Goal: Transaction & Acquisition: Purchase product/service

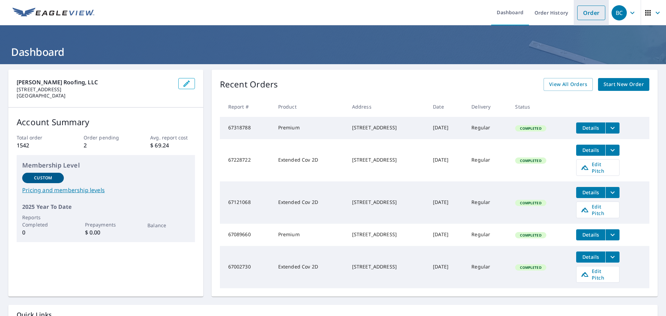
click at [586, 12] on link "Order" at bounding box center [591, 13] width 28 height 15
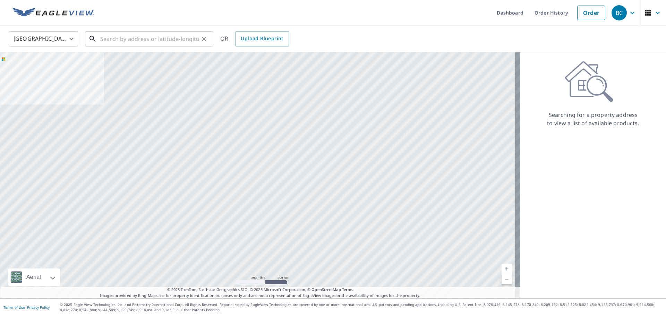
click at [148, 43] on input "text" at bounding box center [149, 38] width 99 height 19
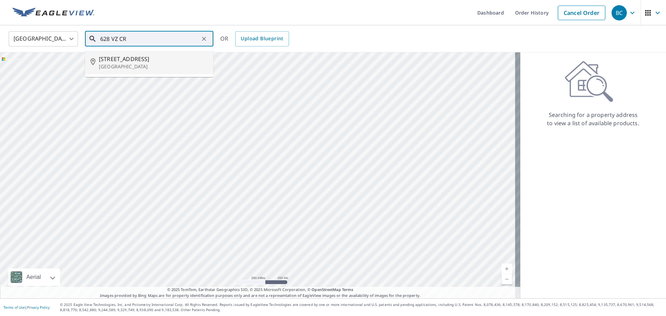
click at [148, 62] on span "[STREET_ADDRESS]" at bounding box center [153, 59] width 109 height 8
type input "[STREET_ADDRESS]"
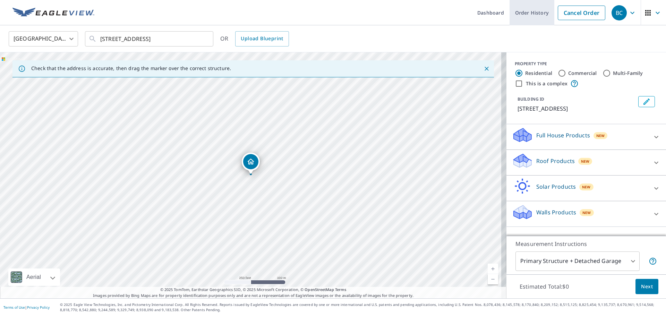
click at [523, 12] on link "Order History" at bounding box center [531, 12] width 45 height 25
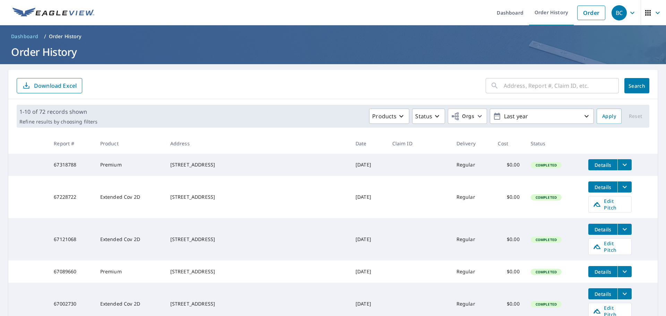
click at [219, 164] on div "[STREET_ADDRESS]" at bounding box center [257, 164] width 174 height 7
drag, startPoint x: 183, startPoint y: 161, endPoint x: 214, endPoint y: 164, distance: 31.4
click at [214, 164] on td "[STREET_ADDRESS]" at bounding box center [257, 165] width 185 height 22
copy div "[STREET_ADDRESS]"
click at [588, 9] on link "Order" at bounding box center [591, 13] width 28 height 15
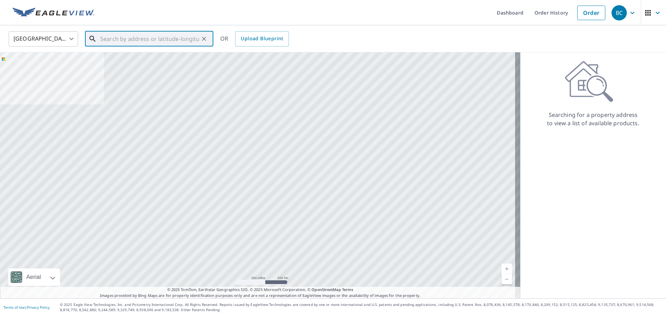
click at [133, 39] on input "text" at bounding box center [149, 38] width 99 height 19
paste input "[STREET_ADDRESS]"
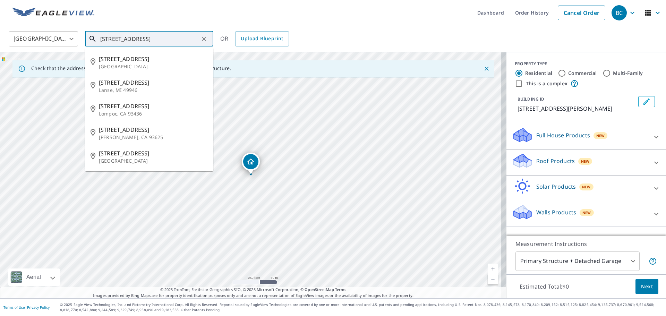
click at [148, 43] on input "[STREET_ADDRESS]" at bounding box center [149, 38] width 99 height 19
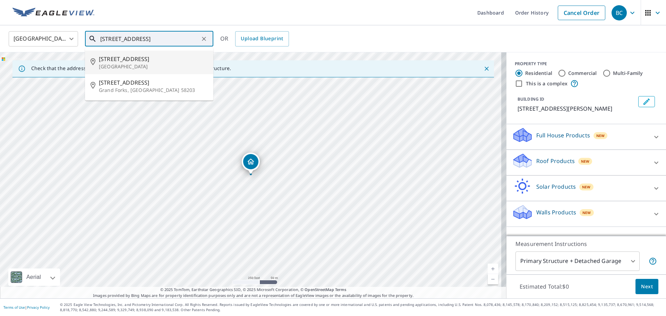
click at [120, 62] on span "[STREET_ADDRESS]" at bounding box center [153, 59] width 109 height 8
type input "[STREET_ADDRESS]"
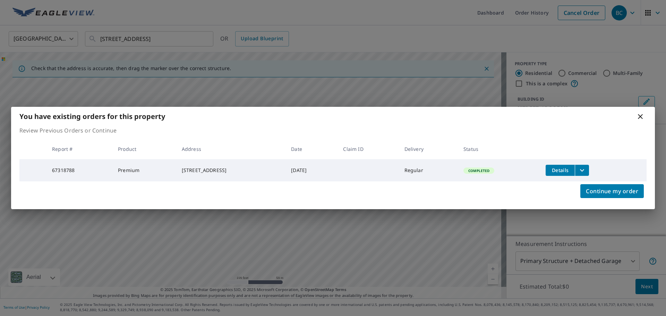
click at [641, 114] on icon at bounding box center [640, 116] width 5 height 5
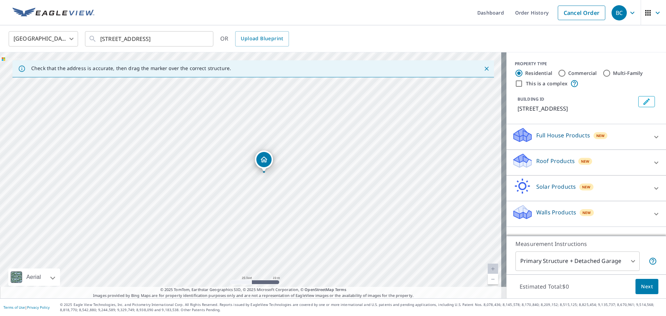
drag, startPoint x: 222, startPoint y: 196, endPoint x: 271, endPoint y: 191, distance: 49.5
click at [271, 191] on div "[STREET_ADDRESS]" at bounding box center [253, 175] width 506 height 246
click at [276, 182] on div "[STREET_ADDRESS]" at bounding box center [253, 175] width 506 height 246
drag, startPoint x: 279, startPoint y: 142, endPoint x: 264, endPoint y: 100, distance: 44.5
click at [264, 100] on div "[STREET_ADDRESS]" at bounding box center [253, 175] width 506 height 246
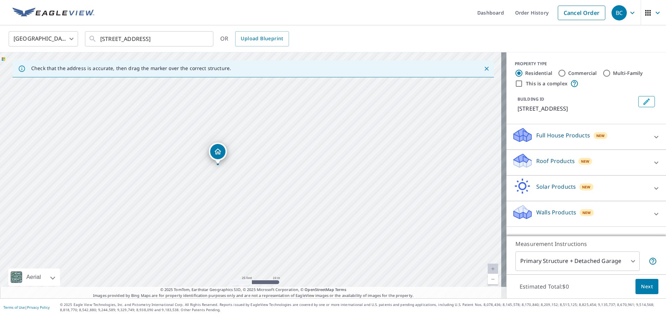
drag, startPoint x: 252, startPoint y: 169, endPoint x: 265, endPoint y: 129, distance: 41.4
click at [266, 124] on div "[STREET_ADDRESS]" at bounding box center [253, 175] width 506 height 246
drag, startPoint x: 255, startPoint y: 164, endPoint x: 317, endPoint y: 37, distance: 141.4
click at [317, 37] on div "[GEOGRAPHIC_DATA] [GEOGRAPHIC_DATA] ​ [STREET_ADDRESS] ​ OR Upload Blueprint Ch…" at bounding box center [333, 161] width 666 height 273
click at [231, 215] on div "[STREET_ADDRESS]" at bounding box center [253, 175] width 506 height 246
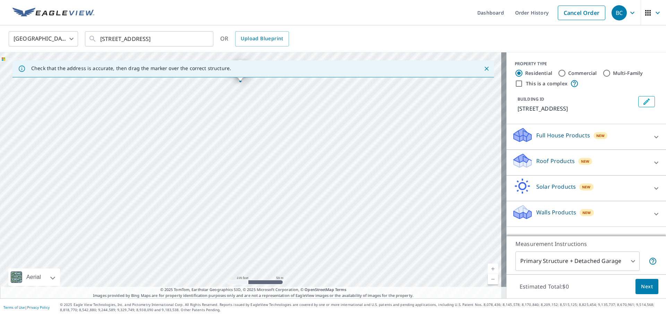
drag, startPoint x: 263, startPoint y: 138, endPoint x: 266, endPoint y: 86, distance: 52.4
click at [265, 86] on div "[STREET_ADDRESS]" at bounding box center [253, 175] width 506 height 246
drag, startPoint x: 181, startPoint y: 235, endPoint x: 191, endPoint y: 140, distance: 95.2
click at [190, 142] on div "[STREET_ADDRESS]" at bounding box center [253, 175] width 506 height 246
drag, startPoint x: 195, startPoint y: 143, endPoint x: 288, endPoint y: 254, distance: 145.2
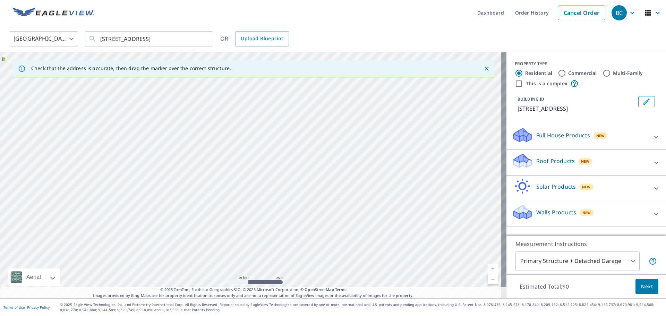
click at [287, 256] on div "[STREET_ADDRESS]" at bounding box center [253, 175] width 506 height 246
drag, startPoint x: 252, startPoint y: 235, endPoint x: 278, endPoint y: 256, distance: 33.5
click at [278, 257] on div "[STREET_ADDRESS]" at bounding box center [253, 175] width 506 height 246
drag, startPoint x: 269, startPoint y: 249, endPoint x: 251, endPoint y: 190, distance: 61.4
click at [251, 190] on div "[STREET_ADDRESS]" at bounding box center [253, 175] width 506 height 246
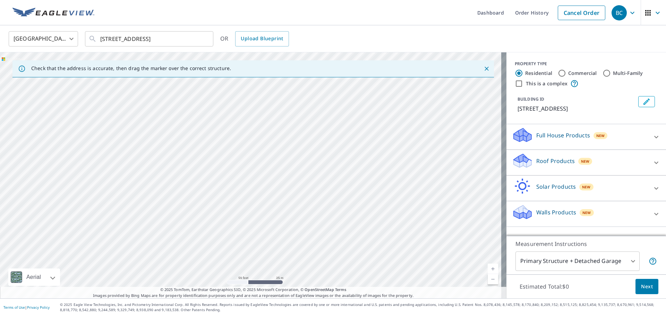
drag, startPoint x: 245, startPoint y: 197, endPoint x: 243, endPoint y: 164, distance: 33.7
click at [242, 165] on div "[STREET_ADDRESS]" at bounding box center [253, 175] width 506 height 246
drag, startPoint x: 275, startPoint y: 107, endPoint x: 276, endPoint y: 202, distance: 95.7
click at [266, 291] on div "Check that the address is accurate, then drag the marker over the correct struc…" at bounding box center [253, 175] width 506 height 246
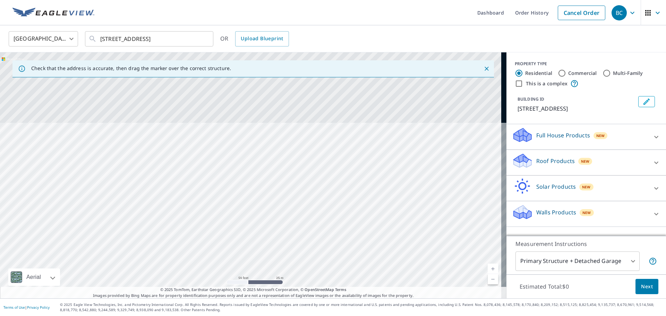
drag, startPoint x: 272, startPoint y: 106, endPoint x: 273, endPoint y: 283, distance: 176.5
click at [273, 285] on div "[STREET_ADDRESS]" at bounding box center [253, 175] width 506 height 246
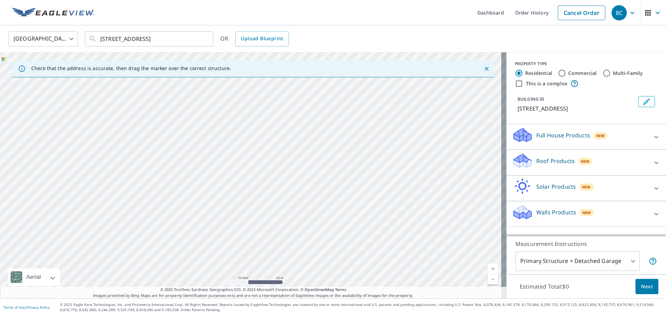
drag, startPoint x: 284, startPoint y: 80, endPoint x: 281, endPoint y: 208, distance: 128.3
click at [281, 208] on div "Check that the address is accurate, then drag the marker over the correct struc…" at bounding box center [253, 175] width 506 height 246
drag, startPoint x: 284, startPoint y: 185, endPoint x: 273, endPoint y: 256, distance: 71.3
click at [274, 268] on div "[STREET_ADDRESS]" at bounding box center [253, 175] width 506 height 246
drag, startPoint x: 263, startPoint y: 221, endPoint x: 245, endPoint y: 267, distance: 48.7
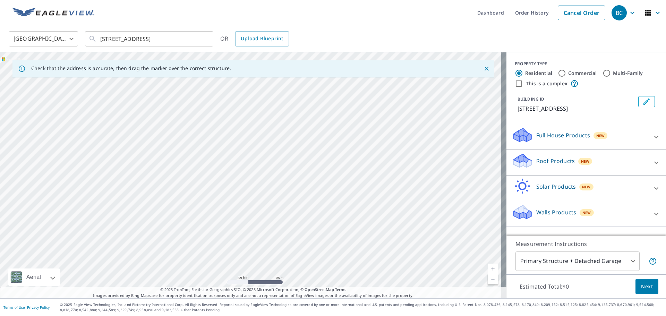
click at [248, 276] on div "[STREET_ADDRESS]" at bounding box center [253, 175] width 506 height 246
drag, startPoint x: 297, startPoint y: 114, endPoint x: 285, endPoint y: 235, distance: 121.6
click at [286, 245] on div "[STREET_ADDRESS]" at bounding box center [253, 175] width 506 height 246
drag, startPoint x: 303, startPoint y: 187, endPoint x: 250, endPoint y: 32, distance: 164.0
click at [250, 32] on div "[GEOGRAPHIC_DATA] [GEOGRAPHIC_DATA] ​ [STREET_ADDRESS] ​ OR Upload Blueprint Ch…" at bounding box center [333, 161] width 666 height 273
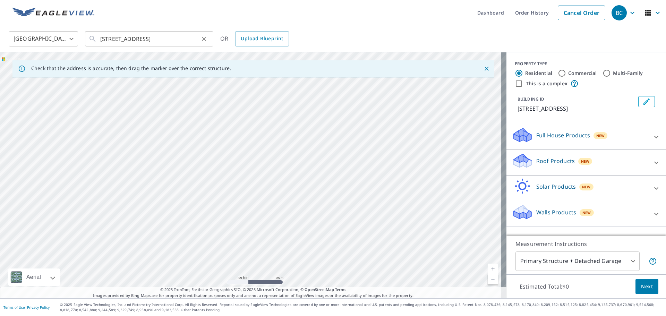
drag, startPoint x: 197, startPoint y: 74, endPoint x: 205, endPoint y: 33, distance: 41.8
click at [202, 40] on div "[GEOGRAPHIC_DATA] [GEOGRAPHIC_DATA] ​ [STREET_ADDRESS] ​ OR Upload Blueprint Ch…" at bounding box center [333, 161] width 666 height 273
click at [169, 138] on div "[STREET_ADDRESS]" at bounding box center [253, 175] width 506 height 246
click at [483, 69] on icon "Close" at bounding box center [486, 68] width 7 height 7
